Goal: Information Seeking & Learning: Learn about a topic

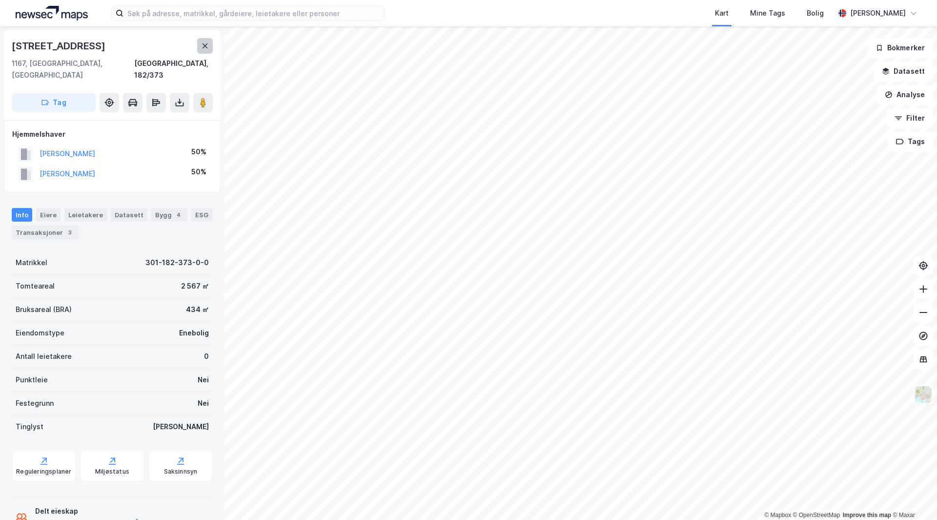
click at [205, 43] on icon at bounding box center [205, 46] width 8 height 8
click at [619, 519] on html "Kart Mine Tags Bolig [PERSON_NAME] © Mapbox © OpenStreetMap Improve this map © …" at bounding box center [468, 260] width 937 height 520
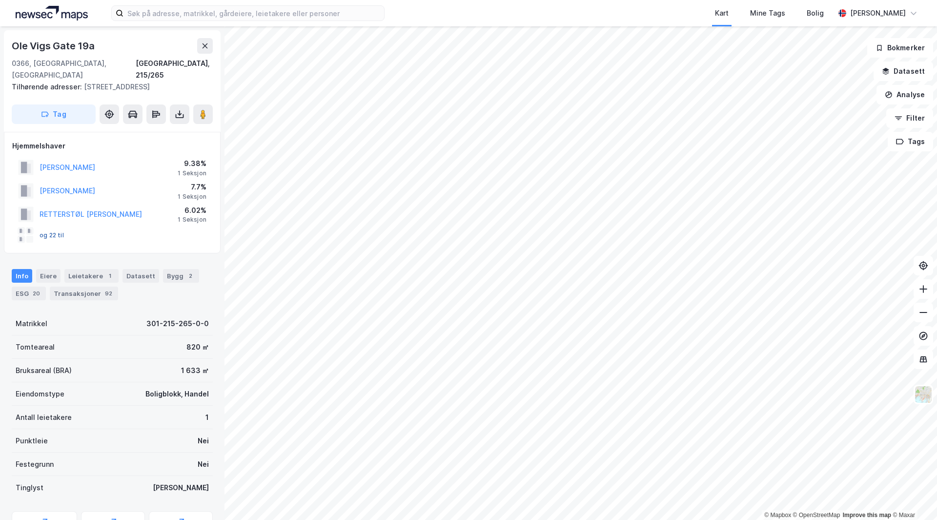
click at [0, 0] on button "og 22 til" at bounding box center [0, 0] width 0 height 0
